Goal: Task Accomplishment & Management: Manage account settings

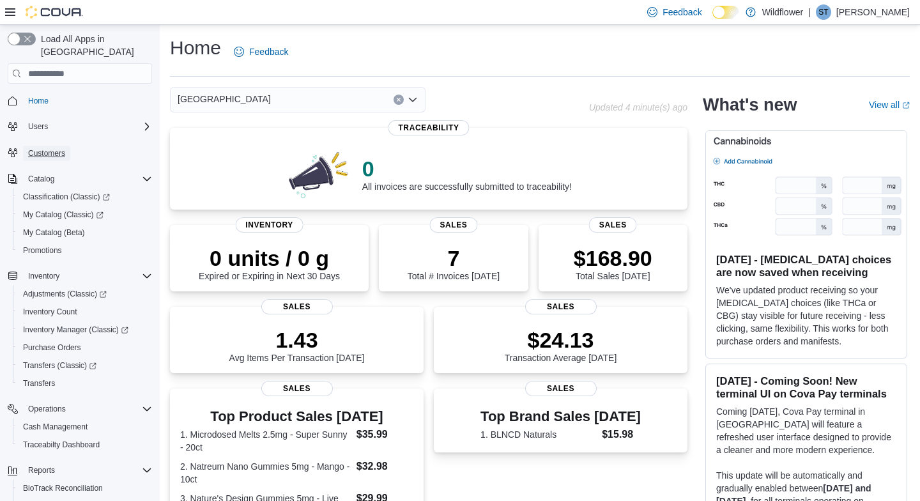
click at [52, 148] on span "Customers" at bounding box center [46, 153] width 37 height 10
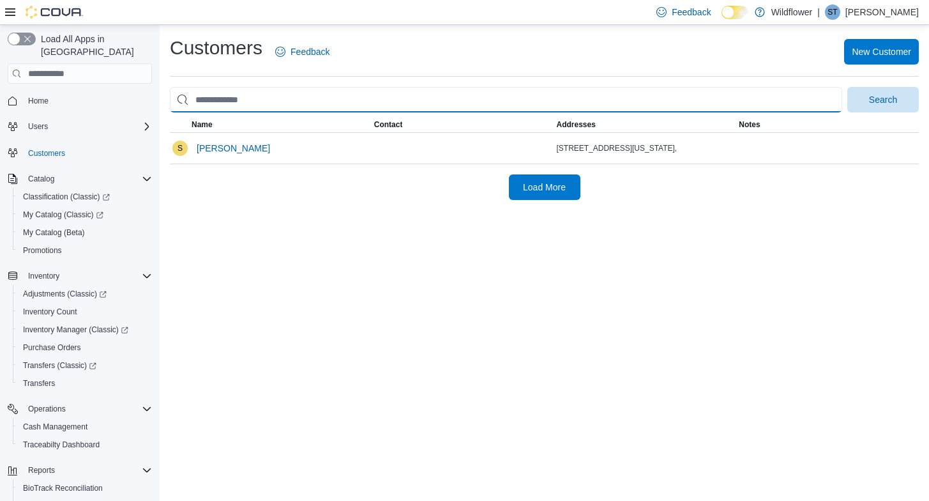
click at [267, 98] on input "search" at bounding box center [506, 100] width 673 height 26
type input "**********"
click at [848, 87] on button "Search" at bounding box center [884, 100] width 72 height 26
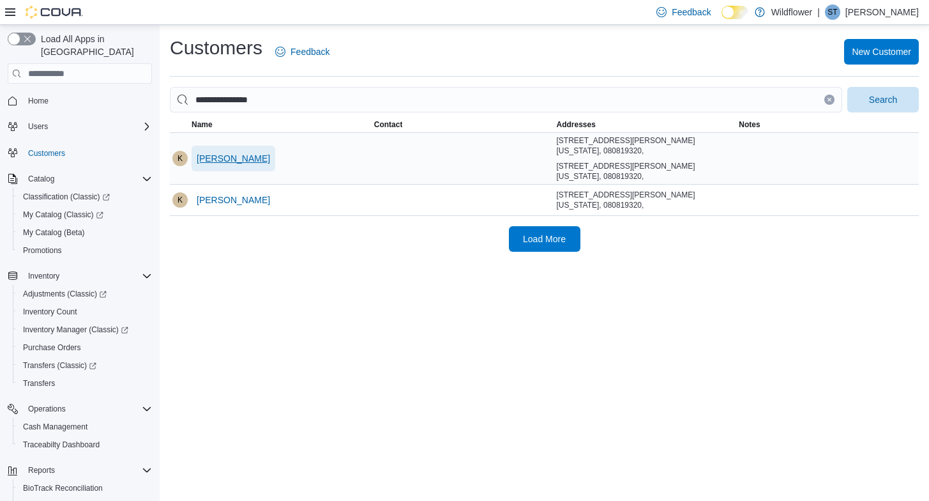
click at [236, 163] on span "[PERSON_NAME]" at bounding box center [233, 158] width 73 height 13
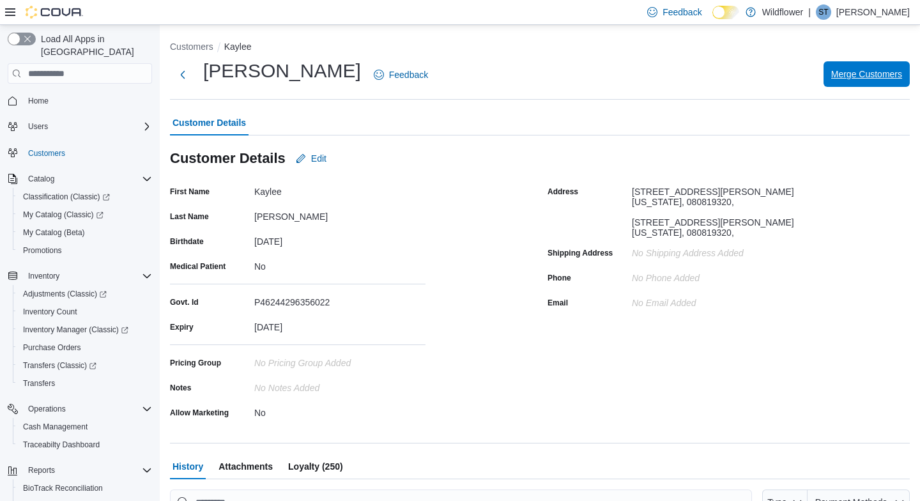
click at [846, 73] on span "Merge Customers" at bounding box center [866, 74] width 71 height 13
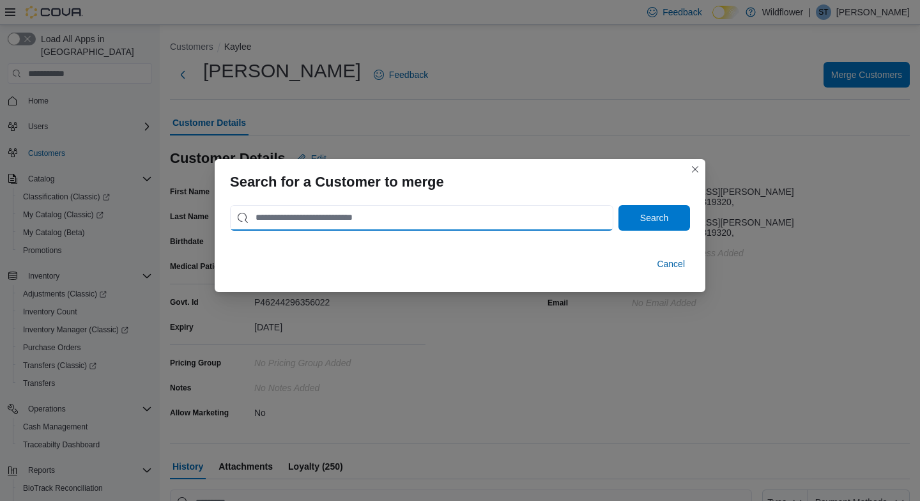
click at [491, 213] on input "search" at bounding box center [421, 218] width 383 height 26
type input "**********"
click at [618, 205] on button "Search" at bounding box center [654, 218] width 72 height 26
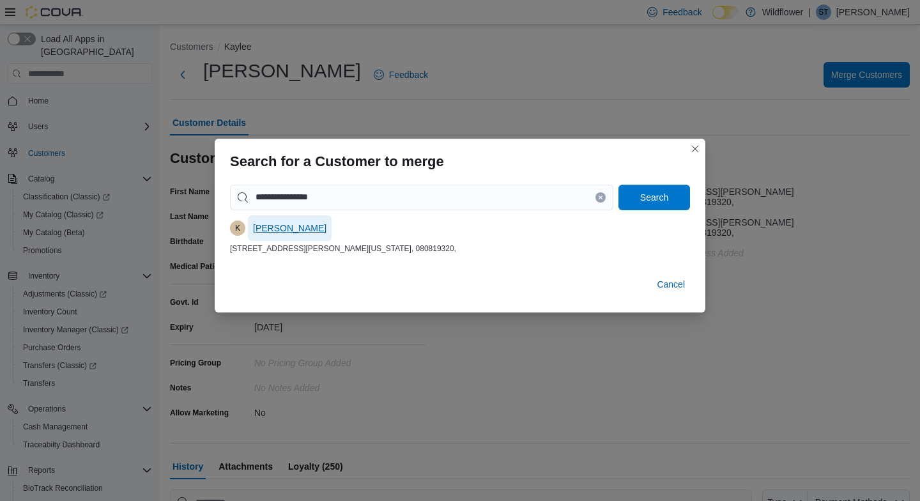
click at [307, 226] on span "[PERSON_NAME]" at bounding box center [289, 228] width 73 height 13
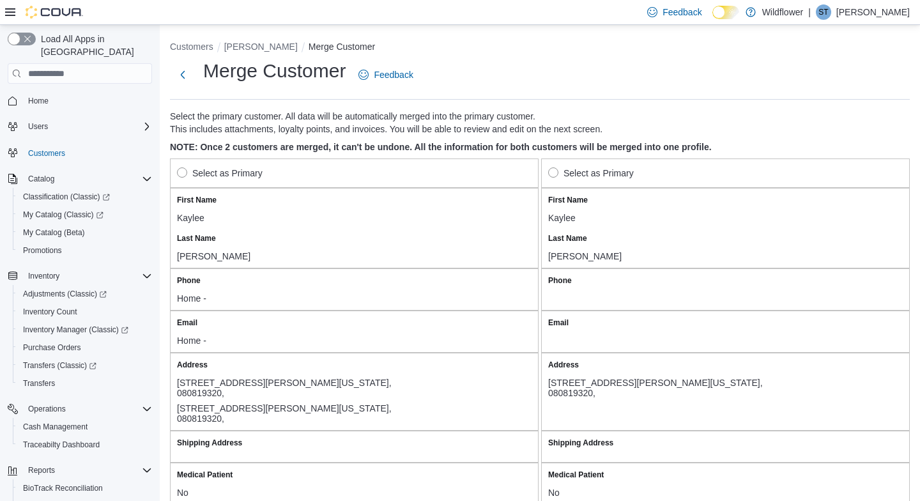
click at [559, 176] on label "Select as Primary" at bounding box center [591, 172] width 86 height 15
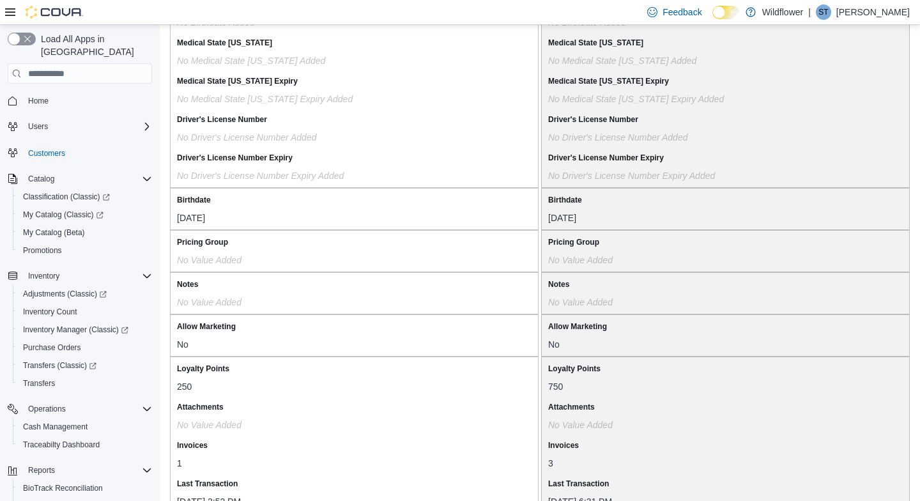
scroll to position [1099, 0]
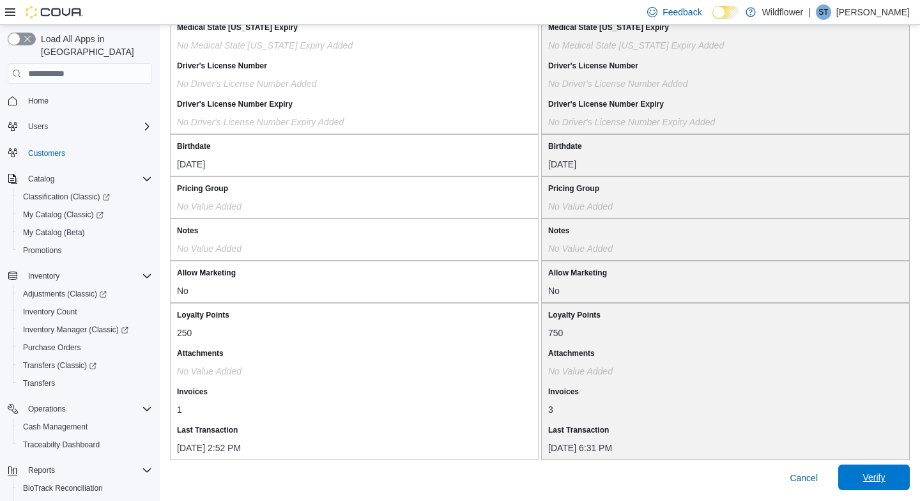
click at [876, 475] on span "Verify" at bounding box center [873, 477] width 22 height 13
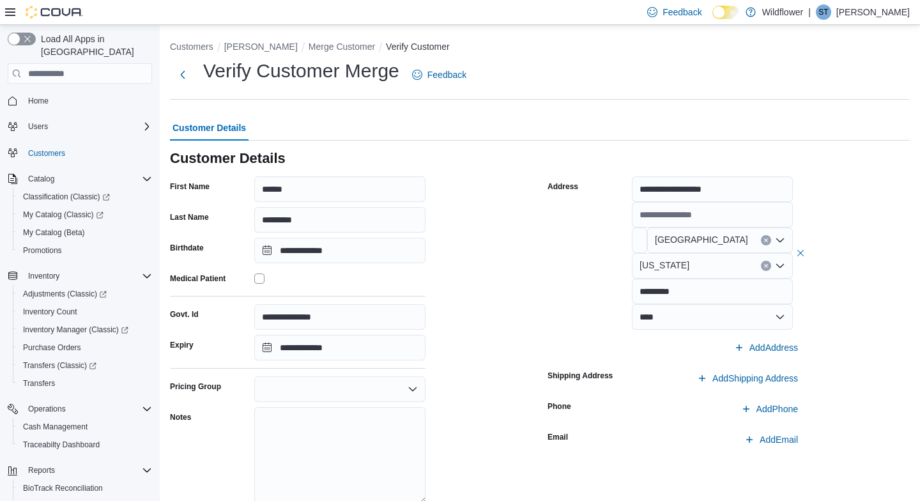
scroll to position [96, 0]
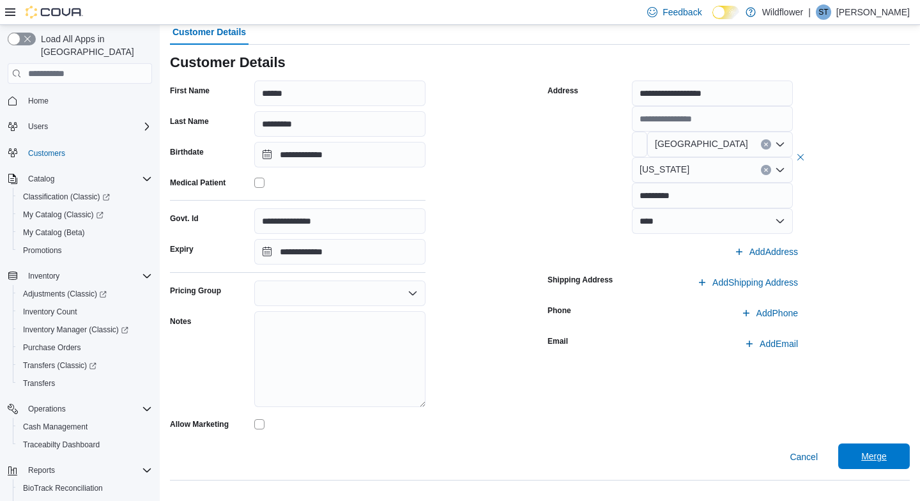
click at [869, 451] on span "Merge" at bounding box center [874, 456] width 56 height 26
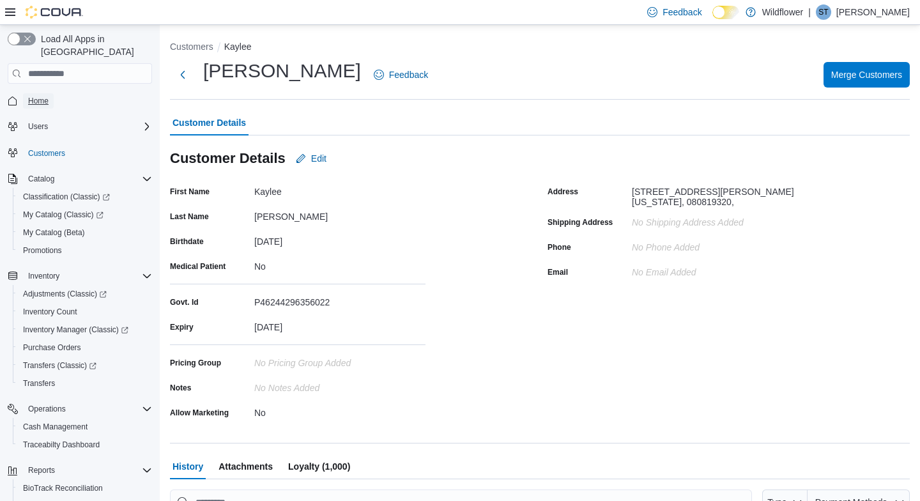
click at [47, 96] on span "Home" at bounding box center [38, 101] width 20 height 10
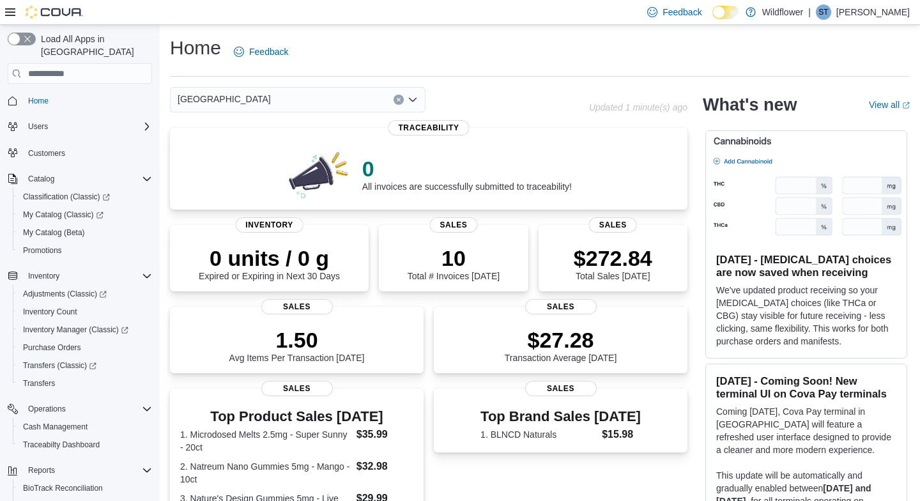
click at [415, 100] on icon "Open list of options" at bounding box center [413, 100] width 10 height 10
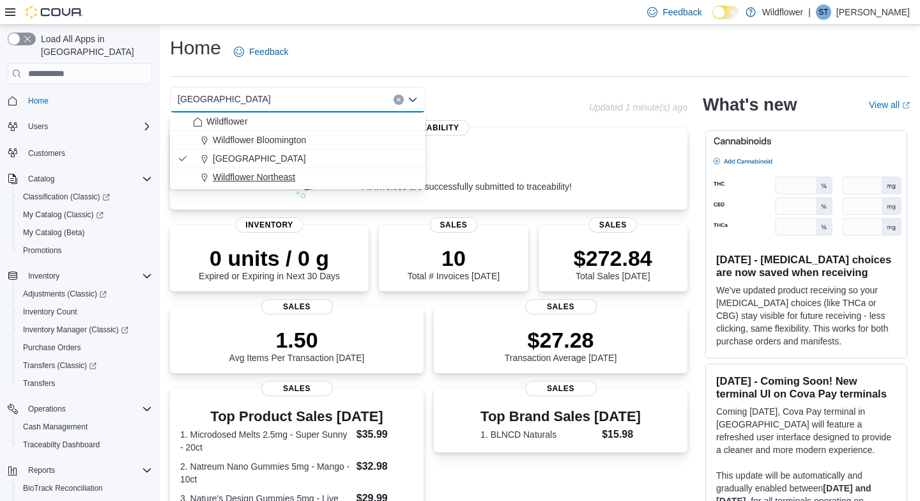
click at [374, 180] on div "Wildflower Northeast" at bounding box center [305, 177] width 225 height 13
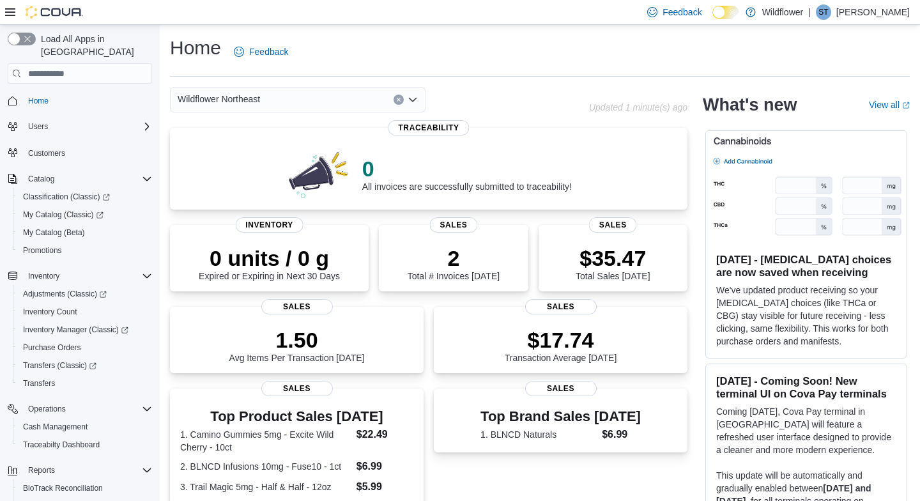
click at [412, 99] on icon "Open list of options" at bounding box center [413, 100] width 10 height 10
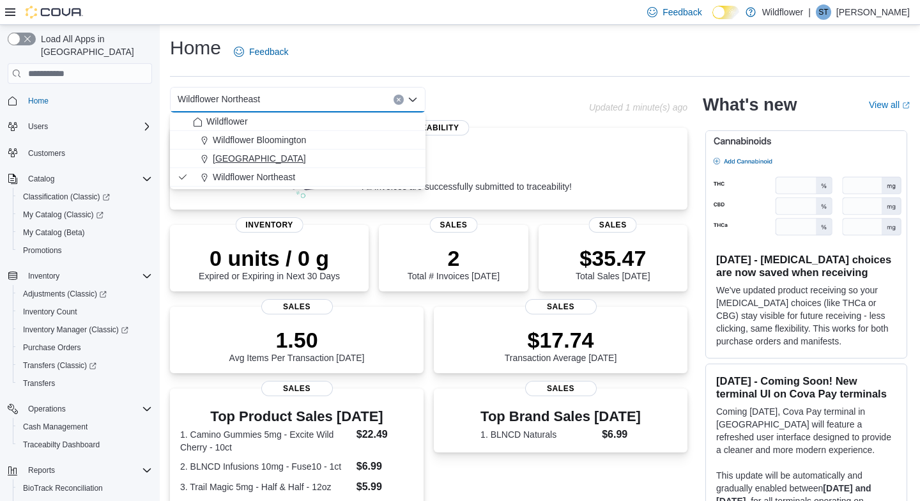
click at [385, 157] on div "[GEOGRAPHIC_DATA]" at bounding box center [305, 158] width 225 height 13
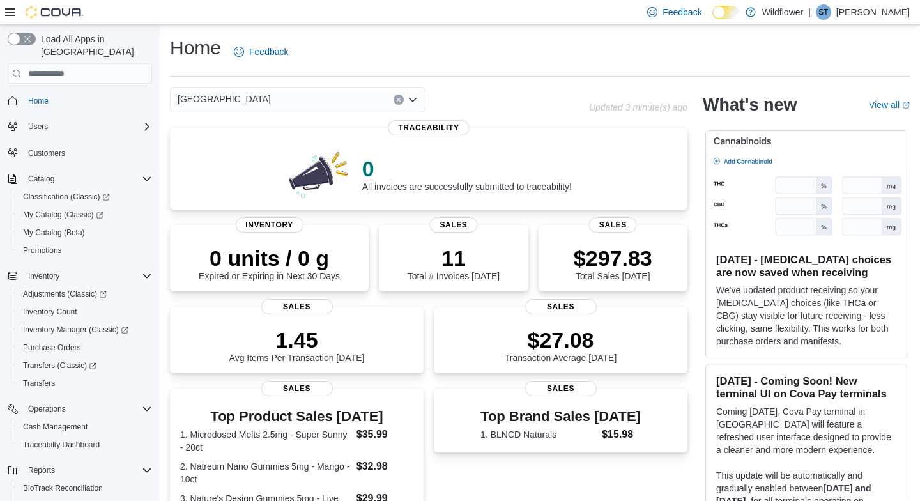
click at [410, 101] on icon "Open list of options" at bounding box center [413, 100] width 10 height 10
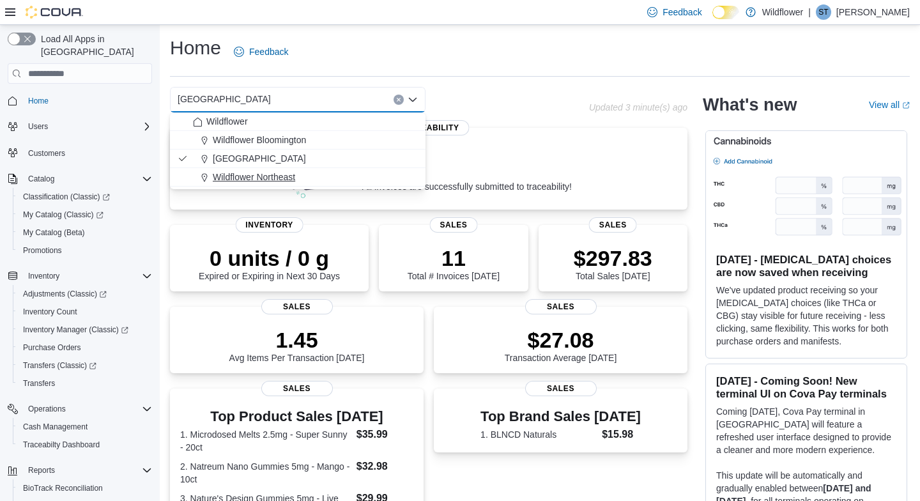
click at [393, 178] on div "Wildflower Northeast" at bounding box center [305, 177] width 225 height 13
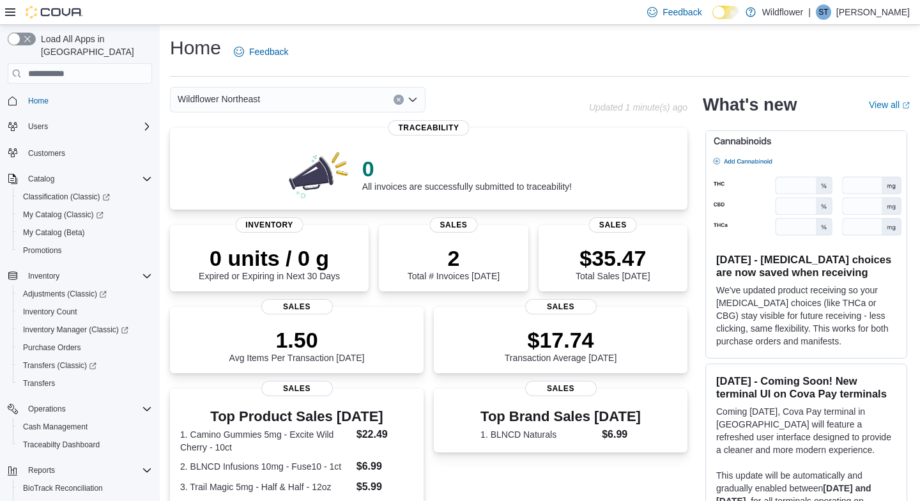
click at [409, 100] on icon "Open list of options" at bounding box center [413, 100] width 10 height 10
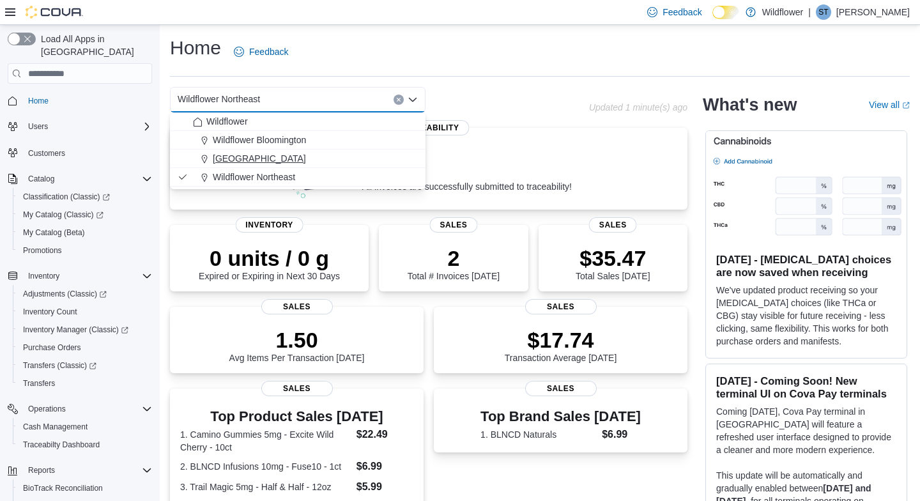
click at [394, 160] on div "[GEOGRAPHIC_DATA]" at bounding box center [305, 158] width 225 height 13
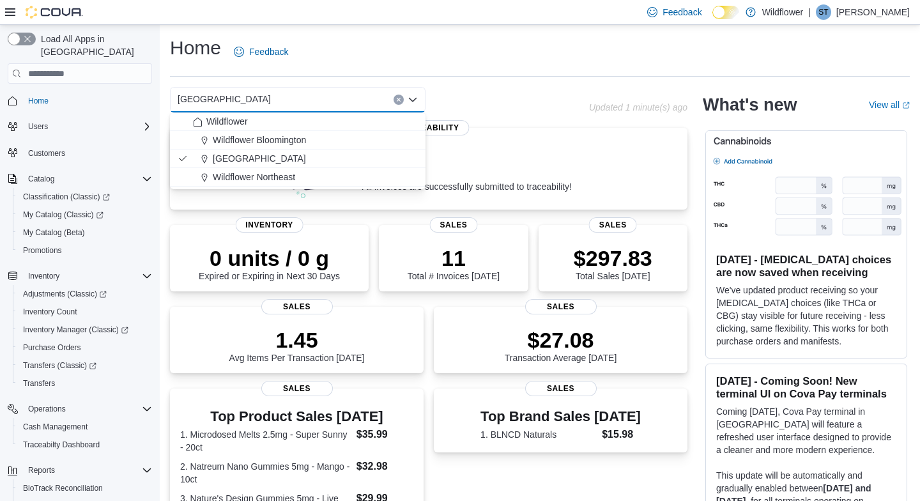
click at [414, 97] on icon "Close list of options" at bounding box center [413, 100] width 10 height 10
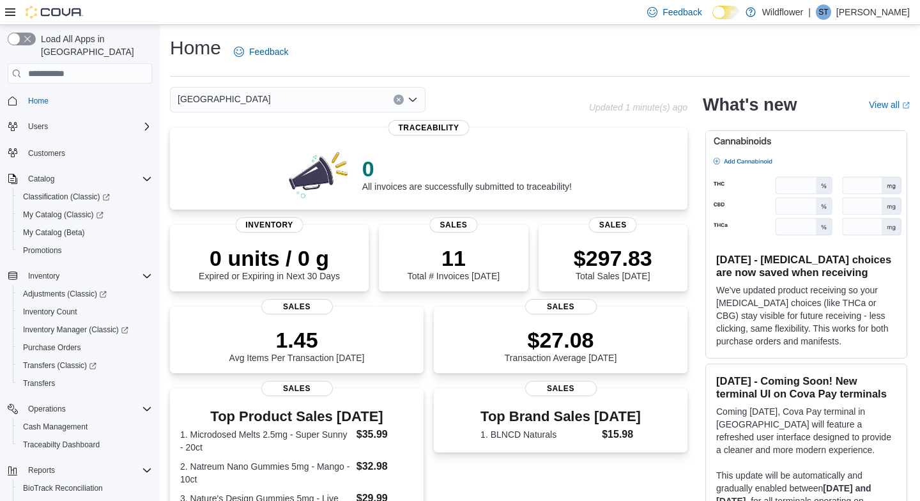
click at [409, 100] on icon "Open list of options" at bounding box center [413, 100] width 10 height 10
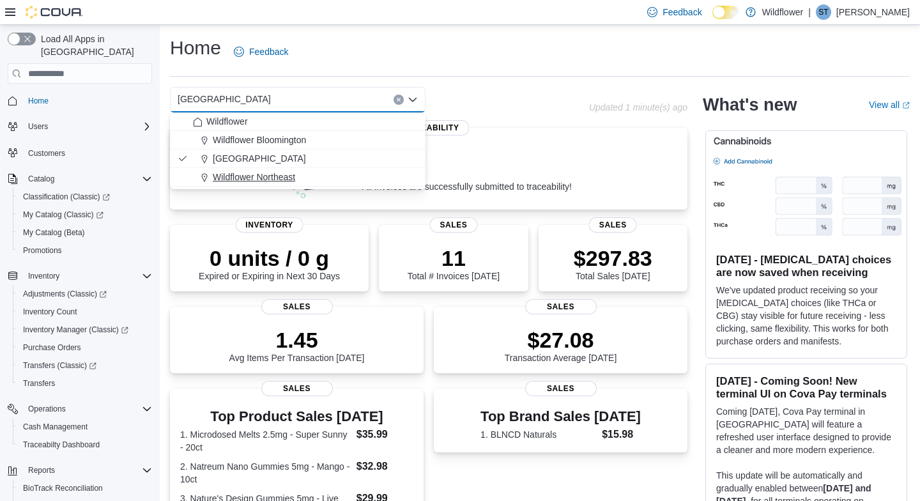
click at [342, 180] on div "Wildflower Northeast" at bounding box center [305, 177] width 225 height 13
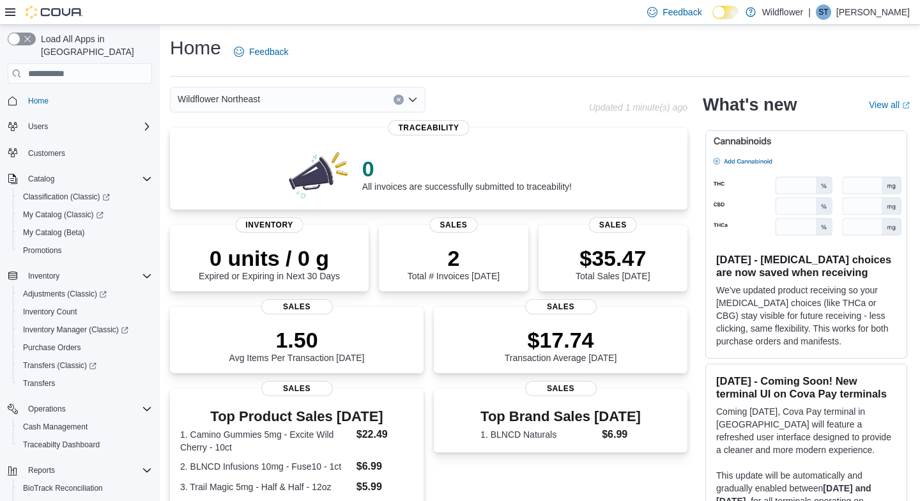
click at [415, 100] on icon "Open list of options" at bounding box center [413, 100] width 10 height 10
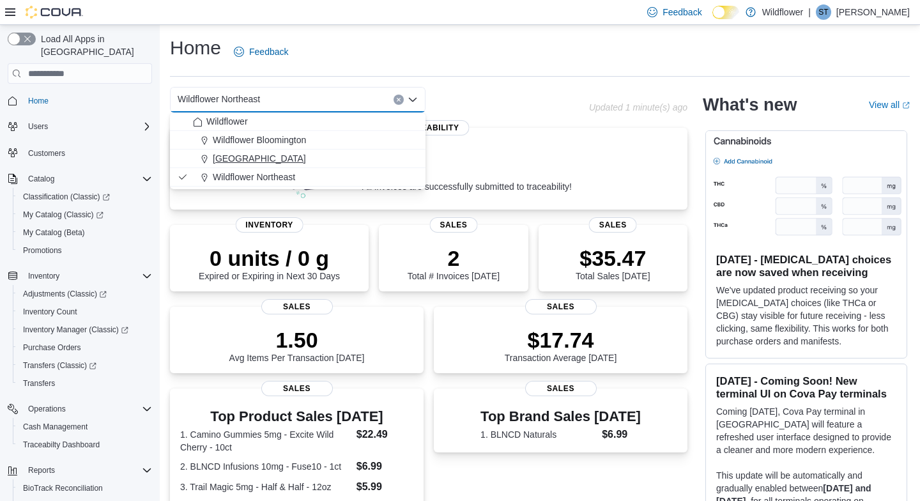
click at [363, 162] on div "[GEOGRAPHIC_DATA]" at bounding box center [305, 158] width 225 height 13
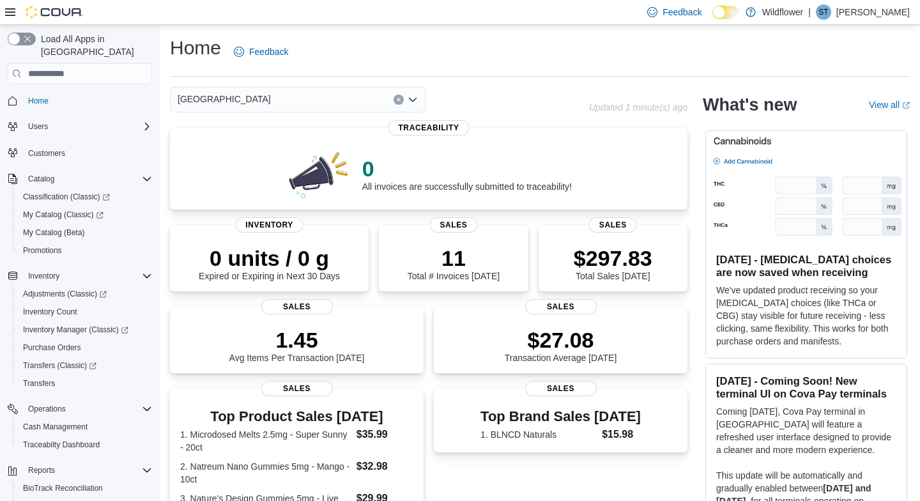
drag, startPoint x: 363, startPoint y: 162, endPoint x: 457, endPoint y: 53, distance: 144.0
click at [365, 160] on p "0" at bounding box center [467, 169] width 210 height 26
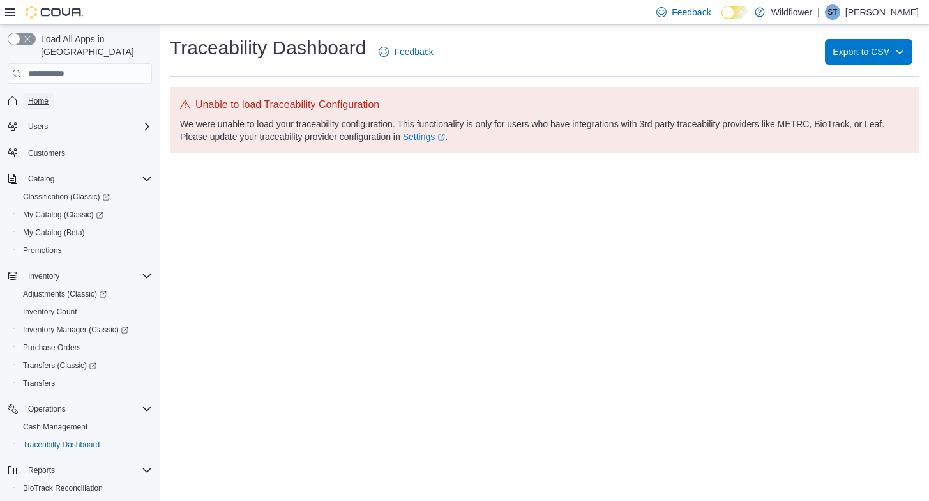
click at [43, 96] on span "Home" at bounding box center [38, 101] width 20 height 10
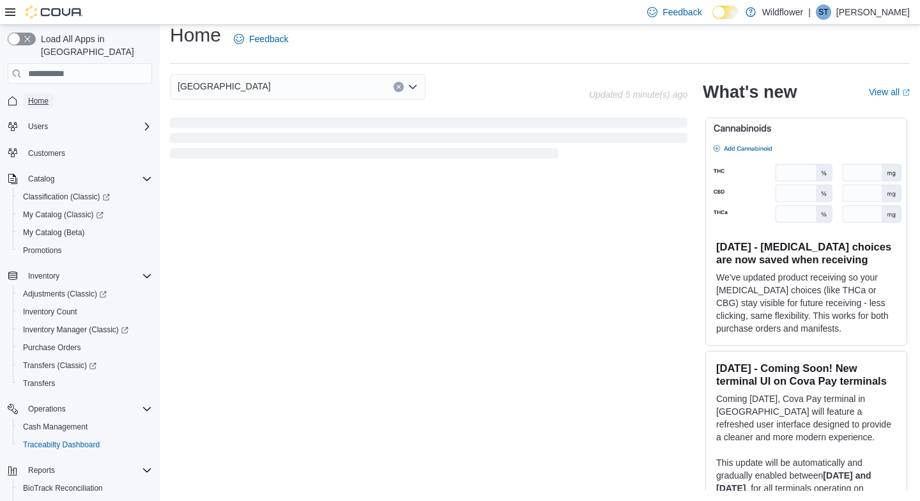
scroll to position [231, 0]
